Goal: Transaction & Acquisition: Obtain resource

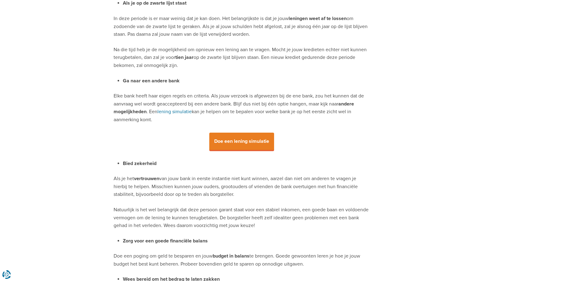
scroll to position [710, 0]
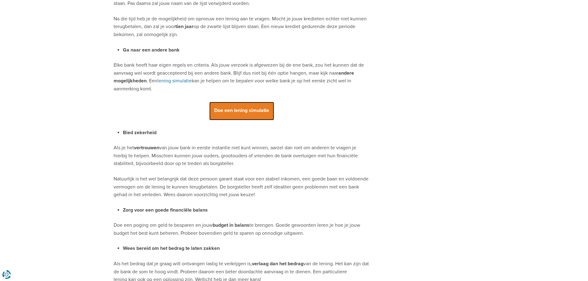
click at [239, 108] on span "Doe een lening simulatie" at bounding box center [241, 111] width 65 height 19
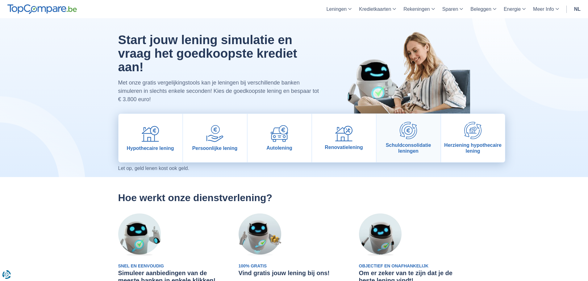
click at [410, 130] on img at bounding box center [408, 130] width 17 height 17
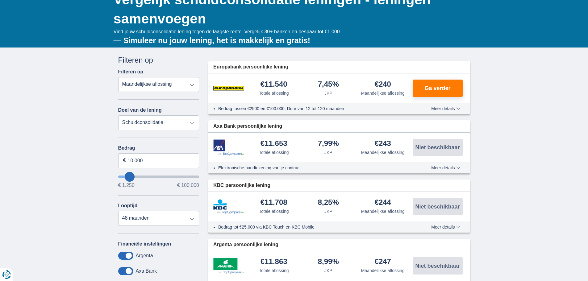
scroll to position [93, 0]
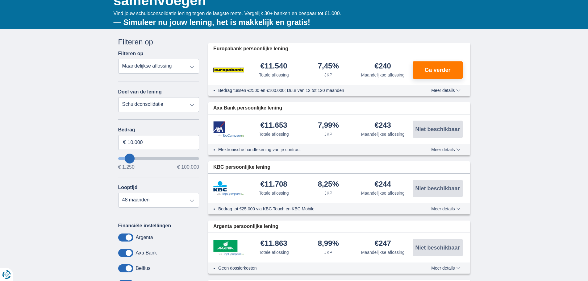
click at [178, 67] on select "Totale aflossing JKP Maandelijkse aflossing" at bounding box center [158, 66] width 81 height 15
click at [118, 59] on select "Totale aflossing JKP Maandelijkse aflossing" at bounding box center [158, 66] width 81 height 15
click at [161, 103] on select "Persoonlijke lening Auto Moto / fiets Mobilhome / caravan Renovatie Energie Sch…" at bounding box center [158, 104] width 81 height 15
click at [118, 97] on select "Persoonlijke lening Auto Moto / fiets Mobilhome / caravan Renovatie Energie Sch…" at bounding box center [158, 104] width 81 height 15
type input "12250"
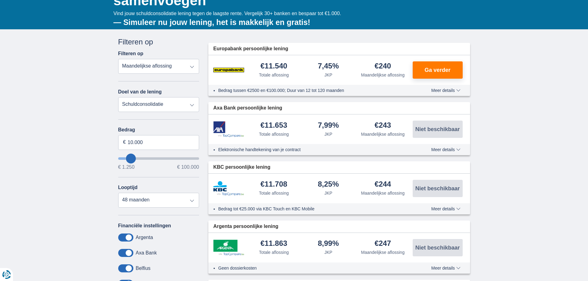
type input "12.250"
select select "60"
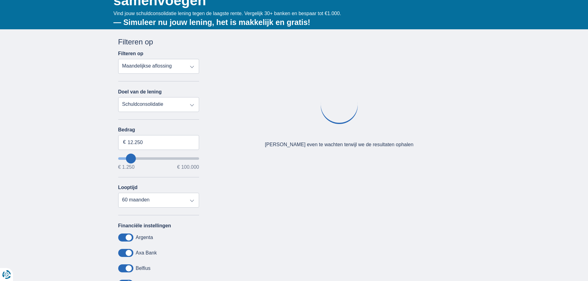
type input "20250"
type input "20.250"
select select "120"
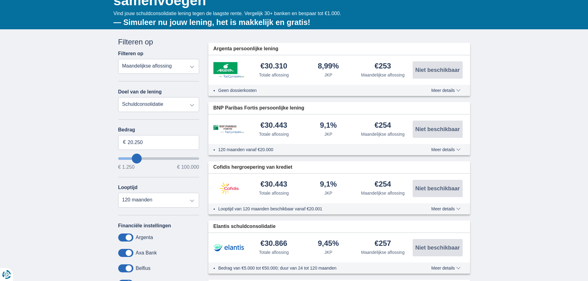
type input "76.250"
type input "76250"
click at [177, 159] on input "wantToBorrow" at bounding box center [158, 158] width 81 height 2
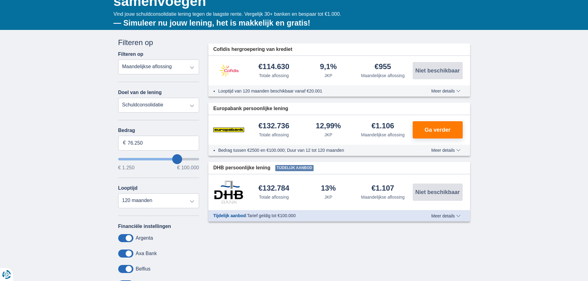
scroll to position [93, 0]
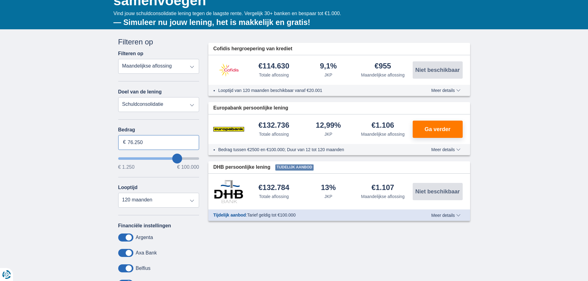
drag, startPoint x: 151, startPoint y: 145, endPoint x: 104, endPoint y: 141, distance: 47.1
click at [104, 141] on div "× widget.non-eligible-application.title widget.non-eligible-application.text no…" at bounding box center [294, 187] width 588 height 316
type input "70.000"
type input "70250"
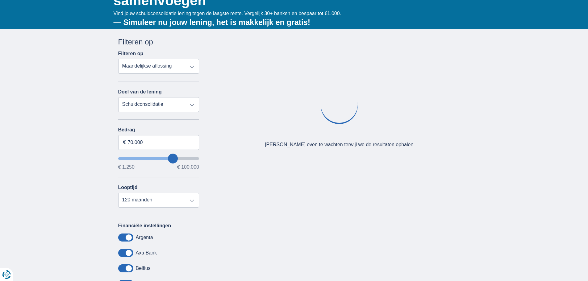
click at [73, 151] on div "× widget.non-eligible-application.title widget.non-eligible-application.text no…" at bounding box center [294, 187] width 588 height 316
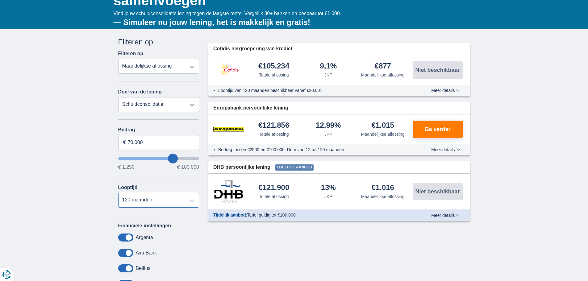
click at [150, 203] on select "12 maanden 18 maanden 24 maanden 30 maanden 36 maanden 42 maanden 48 maanden 60…" at bounding box center [158, 200] width 81 height 15
click at [118, 193] on select "12 maanden 18 maanden 24 maanden 30 maanden 36 maanden 42 maanden 48 maanden 60…" at bounding box center [158, 200] width 81 height 15
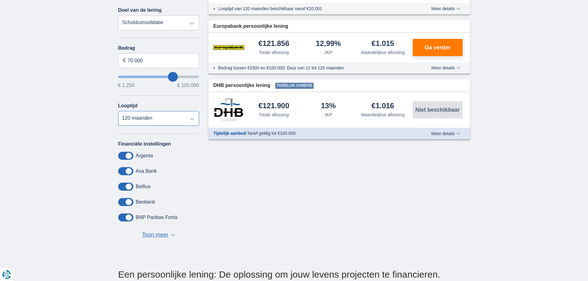
scroll to position [185, 0]
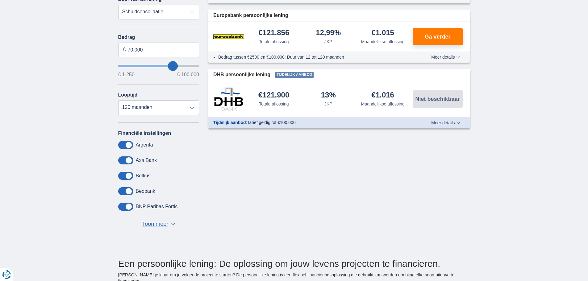
click at [164, 222] on span "Toon meer" at bounding box center [155, 224] width 26 height 8
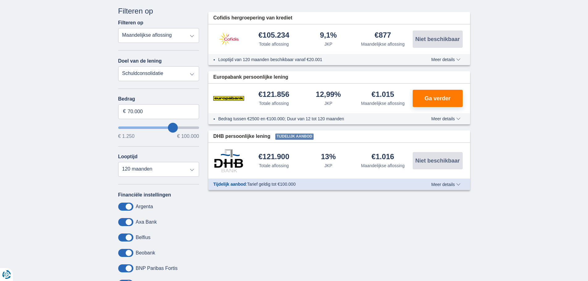
scroll to position [62, 0]
